Goal: Task Accomplishment & Management: Use online tool/utility

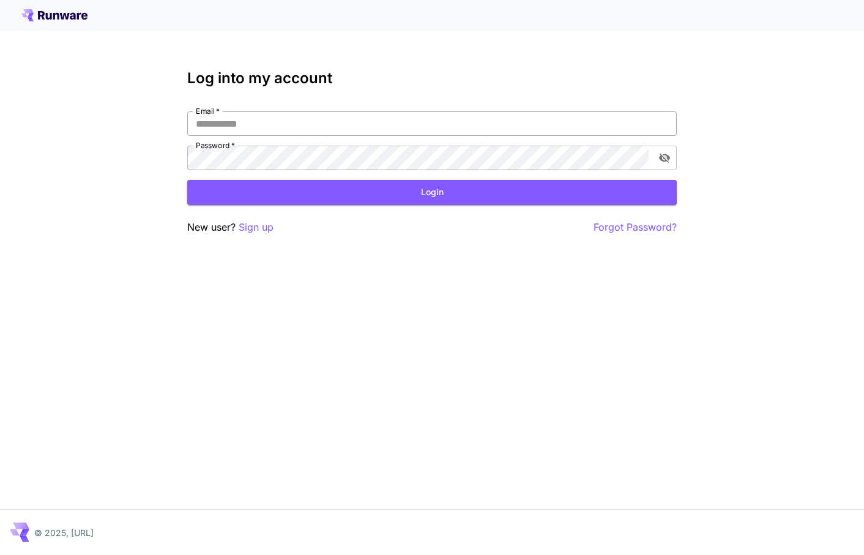
click at [322, 119] on input "Email   *" at bounding box center [432, 123] width 490 height 24
type input "**********"
click at [321, 196] on button "Login" at bounding box center [432, 192] width 490 height 25
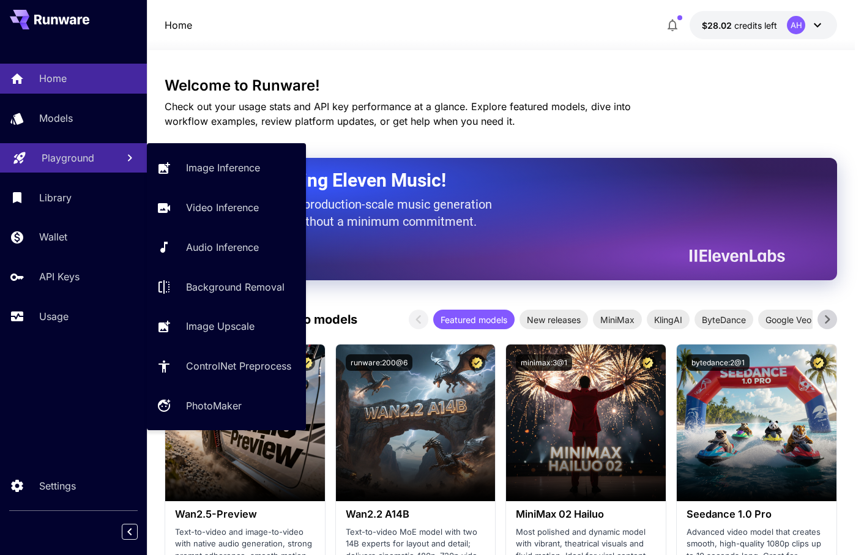
click at [96, 170] on link "Playground" at bounding box center [73, 158] width 147 height 30
